Goal: Use online tool/utility: Utilize a website feature to perform a specific function

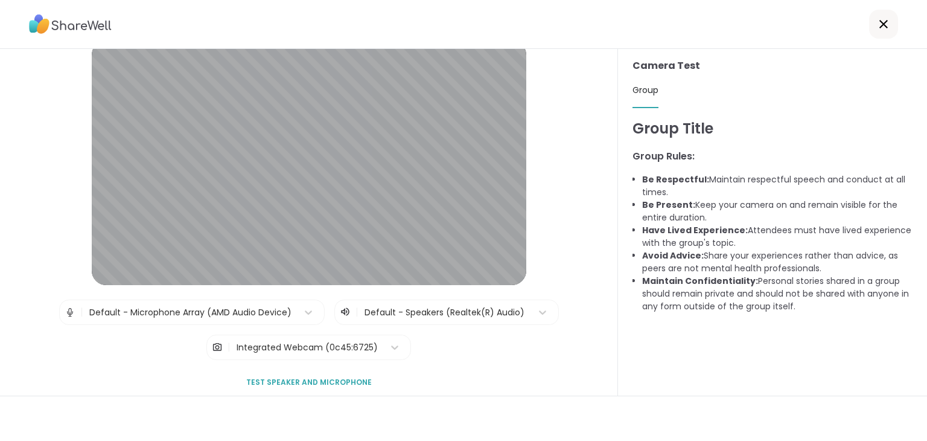
scroll to position [68, 0]
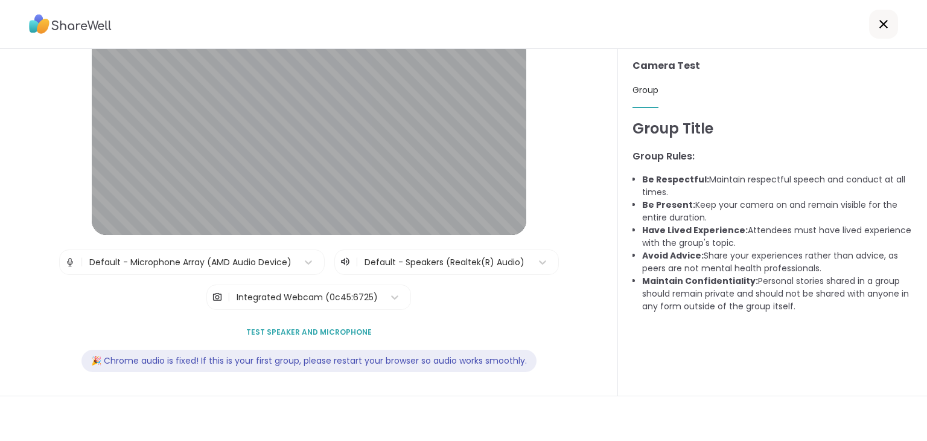
click at [346, 329] on span "Test speaker and microphone" at bounding box center [309, 332] width 126 height 11
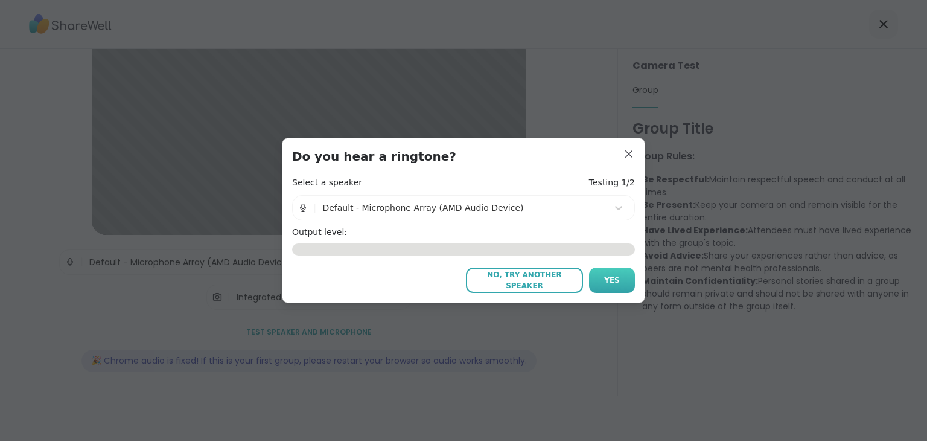
click at [597, 278] on button "Yes" at bounding box center [612, 279] width 46 height 25
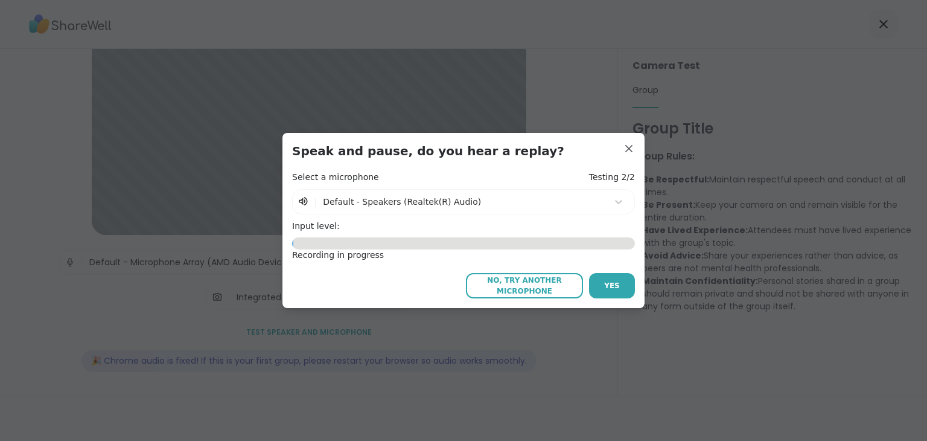
click at [497, 187] on div "Select a microphone Testing 2/2 | Default - Speakers (Realtek(R) Audio)" at bounding box center [463, 192] width 343 height 43
click at [491, 180] on div "Select a microphone Testing 2/2" at bounding box center [463, 177] width 343 height 12
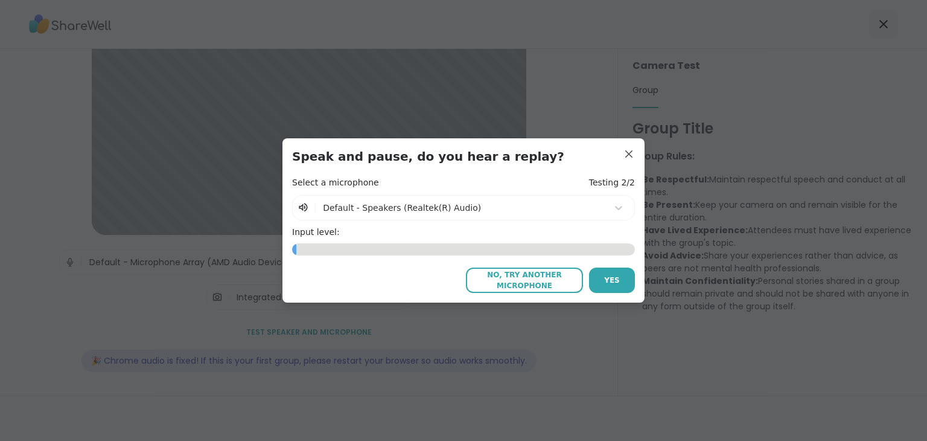
click at [485, 281] on span "No, try another microphone" at bounding box center [524, 280] width 105 height 22
click at [506, 276] on span "No, try another microphone" at bounding box center [524, 280] width 105 height 22
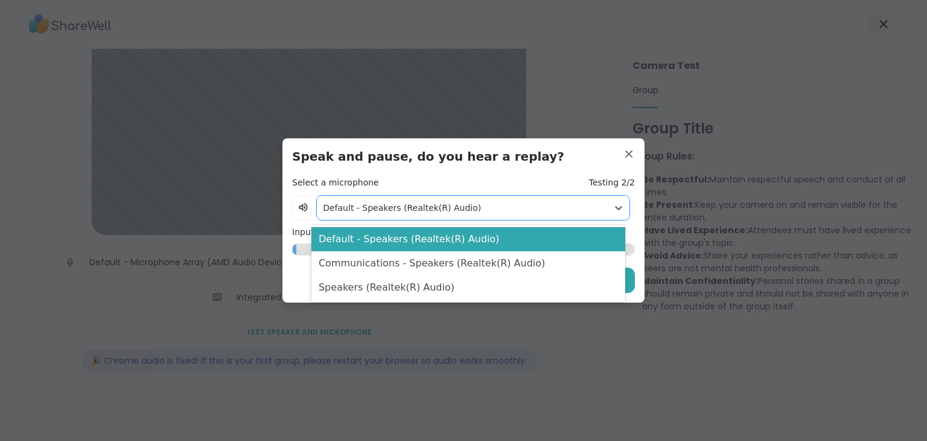
click at [427, 203] on div at bounding box center [462, 207] width 279 height 15
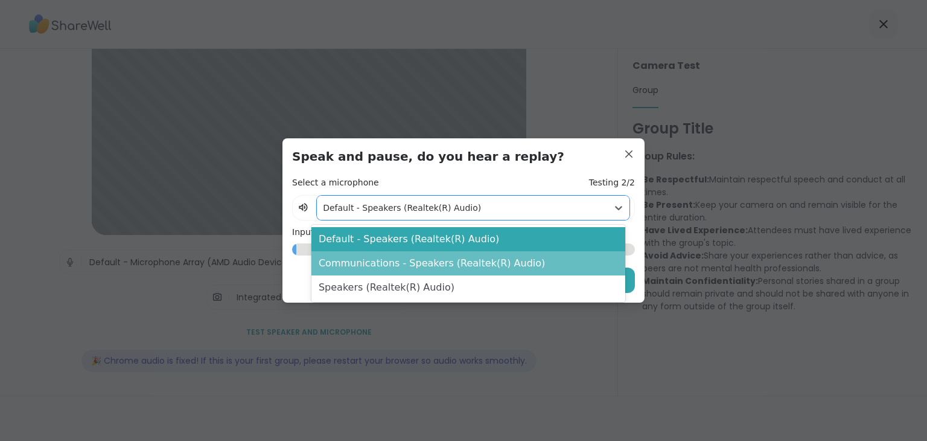
click at [413, 266] on div "Communications - Speakers (Realtek(R) Audio)" at bounding box center [468, 263] width 314 height 24
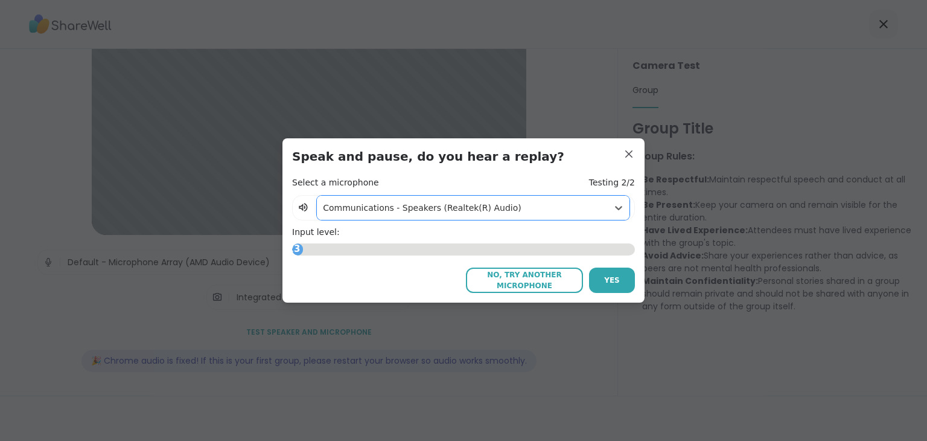
click at [423, 209] on div at bounding box center [462, 207] width 279 height 15
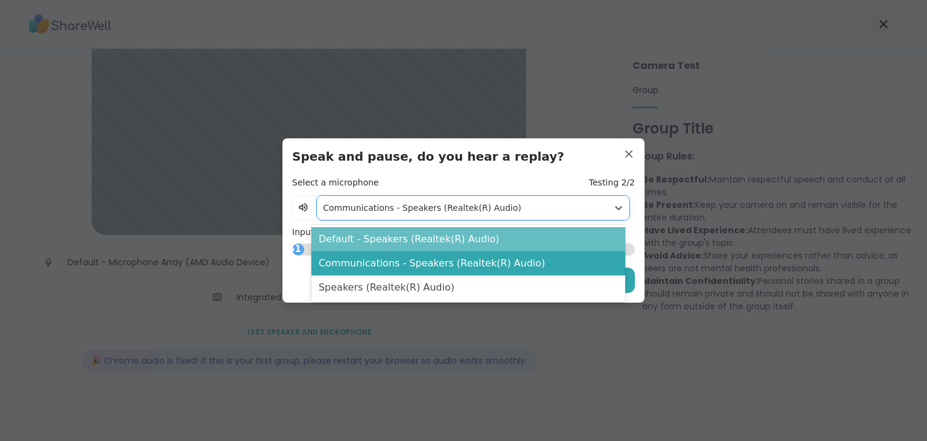
click at [419, 237] on div "Default - Speakers (Realtek(R) Audio)" at bounding box center [468, 239] width 314 height 24
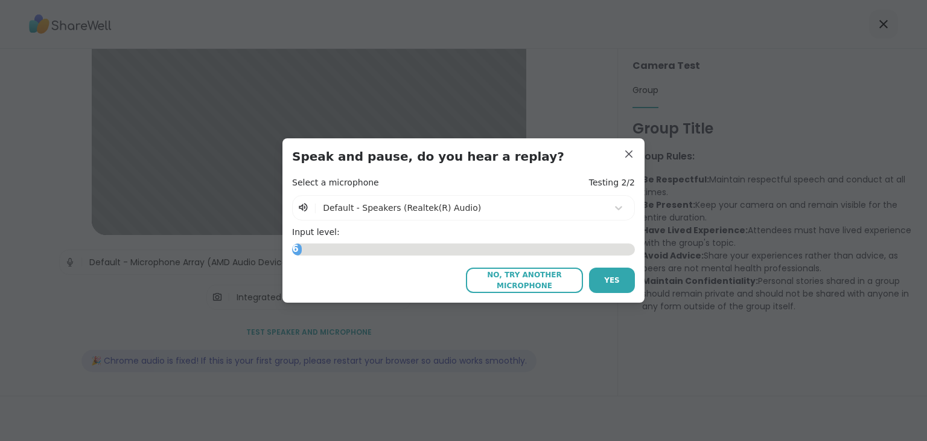
click at [423, 247] on div "2.76" at bounding box center [463, 249] width 343 height 12
click at [460, 188] on div "Select a microphone Testing 2/2" at bounding box center [463, 183] width 343 height 12
click at [592, 182] on h4 "Testing 2/2" at bounding box center [612, 183] width 46 height 12
click at [500, 276] on span "No, try another microphone" at bounding box center [524, 280] width 105 height 22
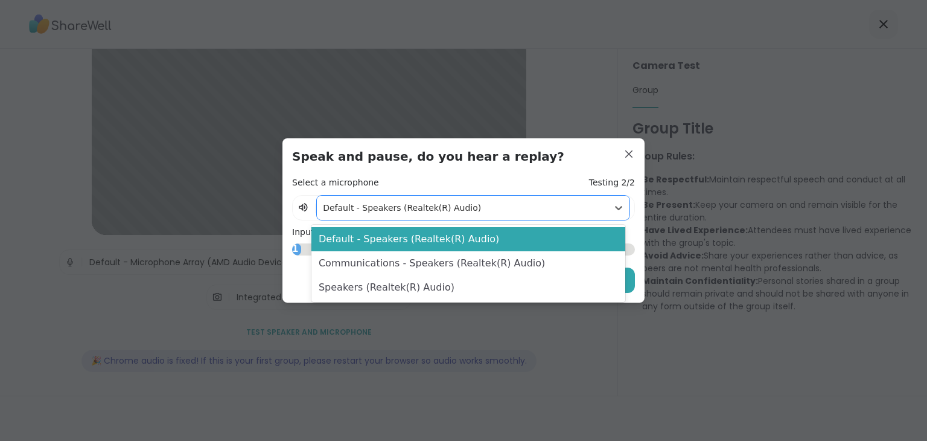
click at [453, 216] on div "Default - Speakers (Realtek(R) Audio)" at bounding box center [462, 208] width 291 height 24
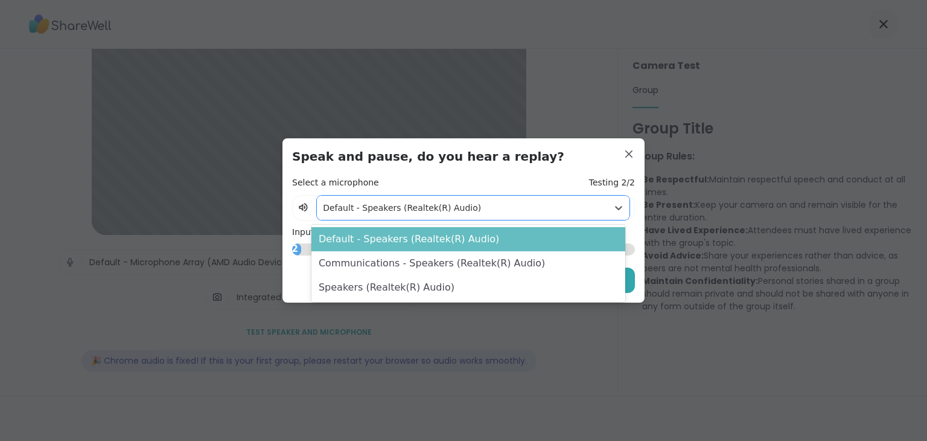
click at [433, 243] on div "Default - Speakers (Realtek(R) Audio)" at bounding box center [468, 239] width 314 height 24
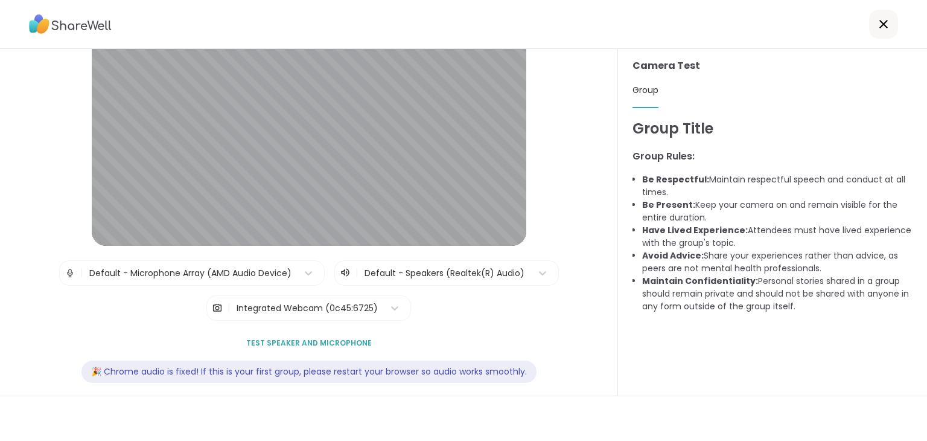
scroll to position [68, 0]
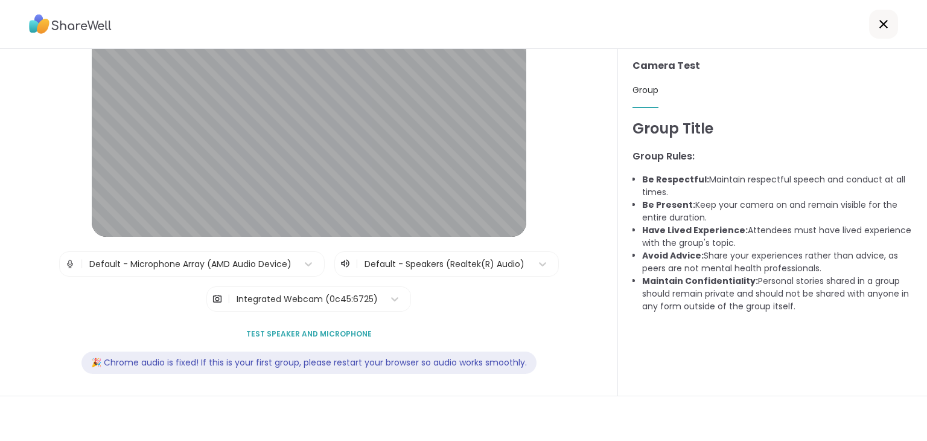
scroll to position [68, 0]
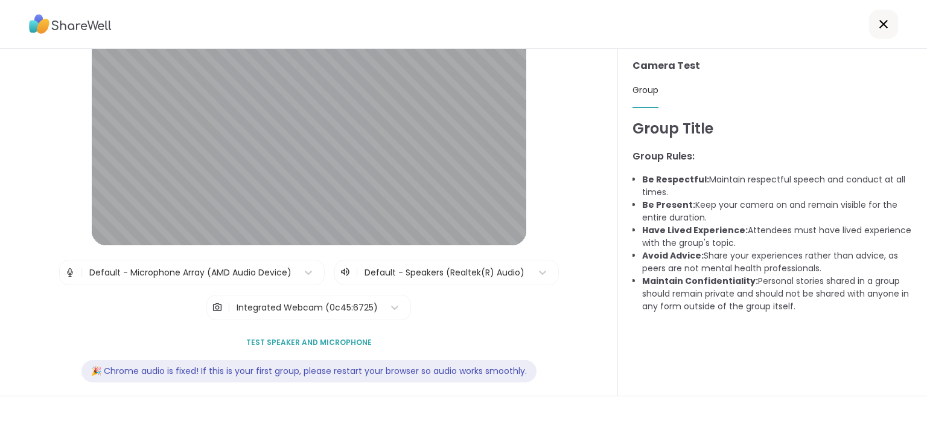
scroll to position [58, 0]
click at [350, 340] on span "Test speaker and microphone" at bounding box center [309, 342] width 126 height 11
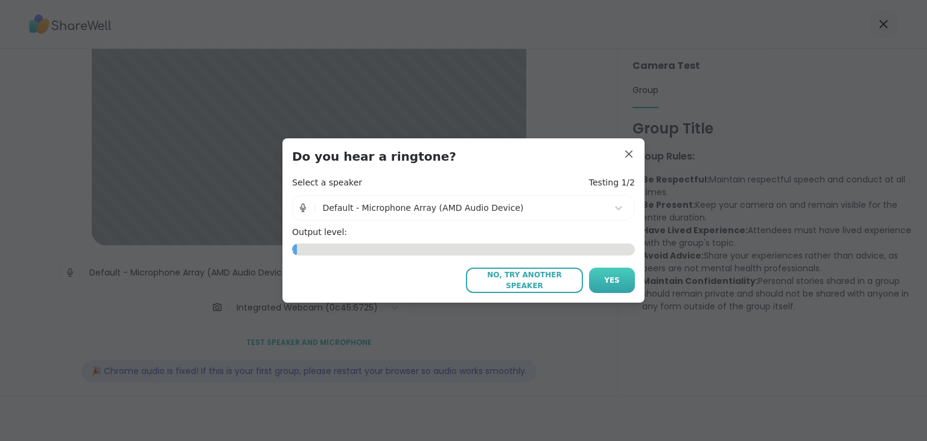
click at [606, 279] on span "Yes" at bounding box center [612, 280] width 16 height 11
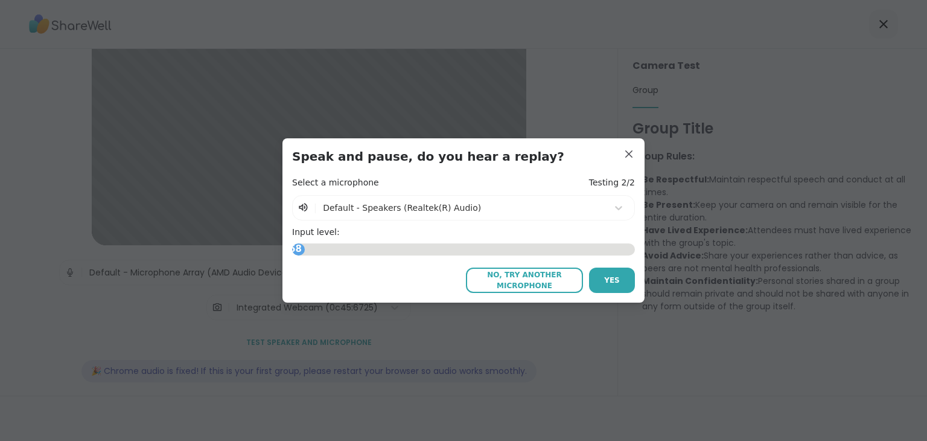
click at [606, 279] on span "Yes" at bounding box center [612, 280] width 16 height 11
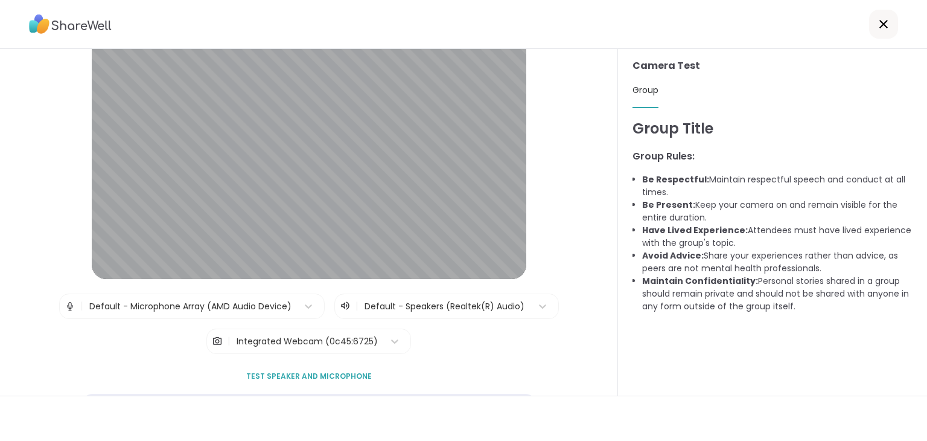
scroll to position [0, 0]
